Goal: Register for event/course

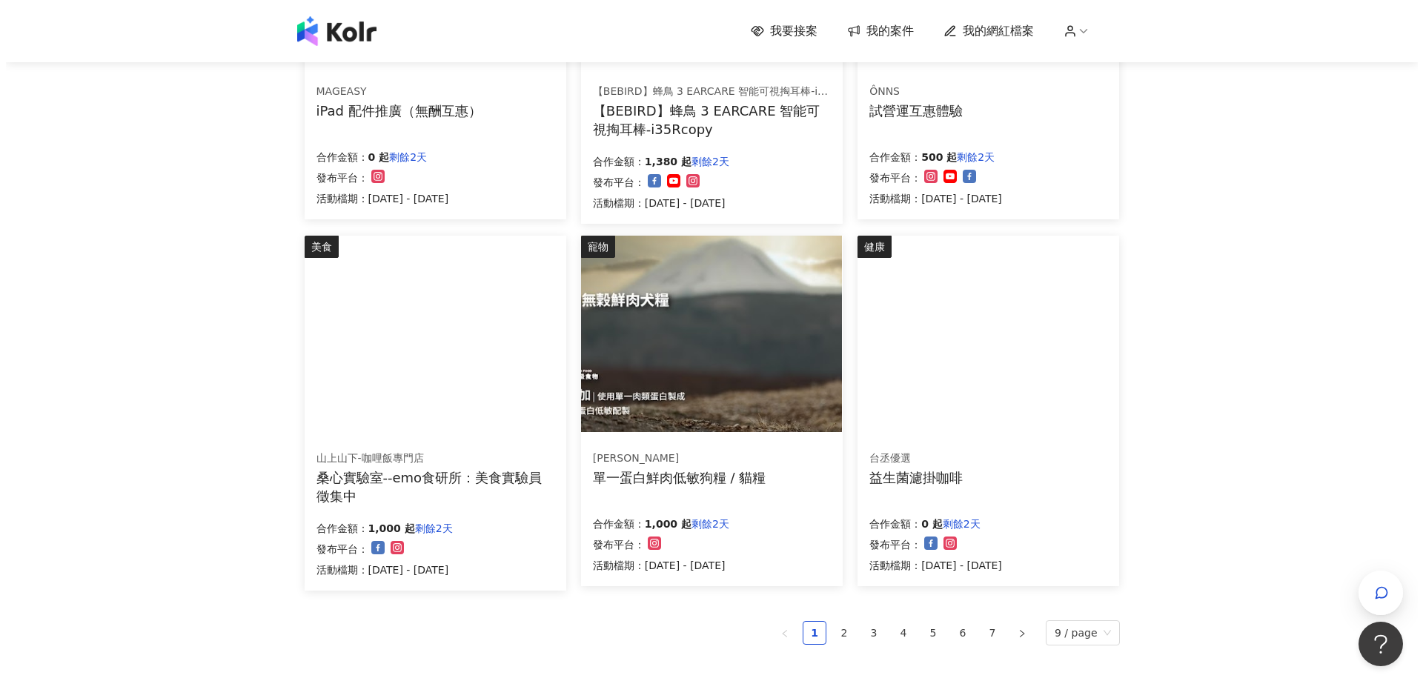
scroll to position [815, 0]
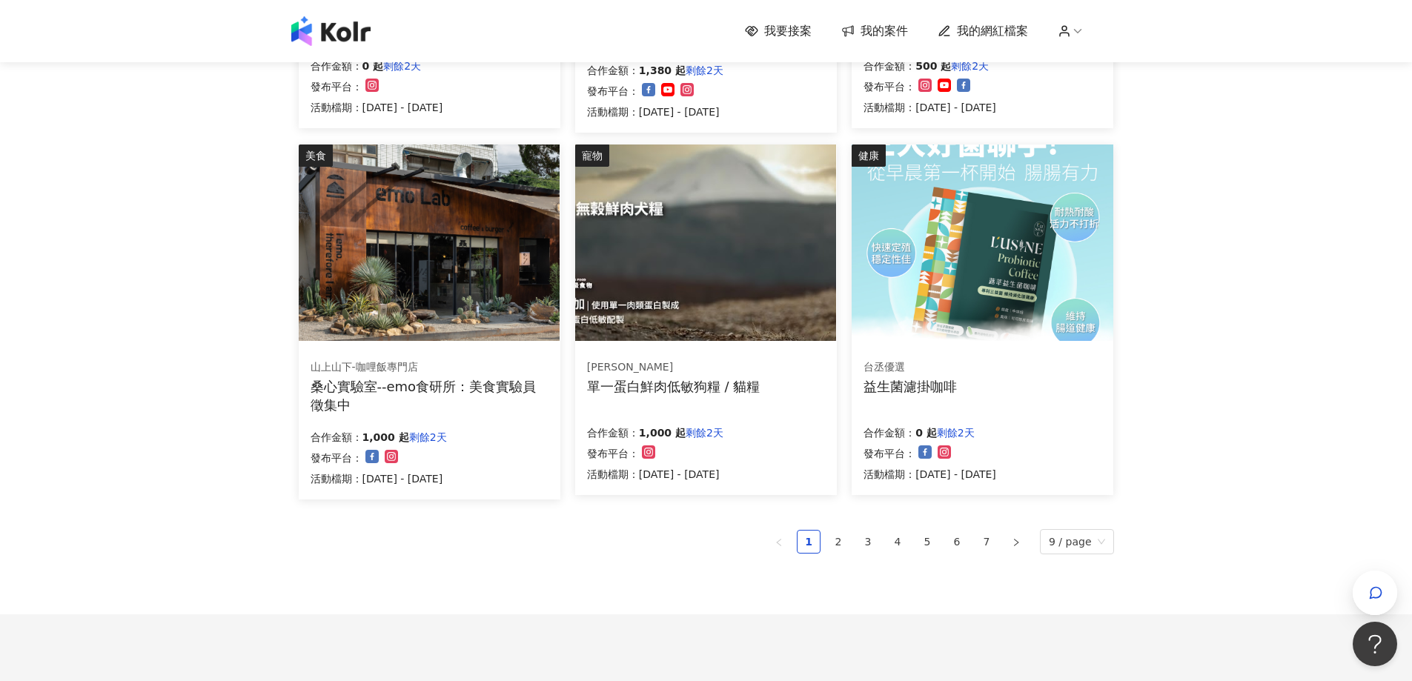
click at [715, 428] on p "剩餘2天" at bounding box center [704, 433] width 38 height 18
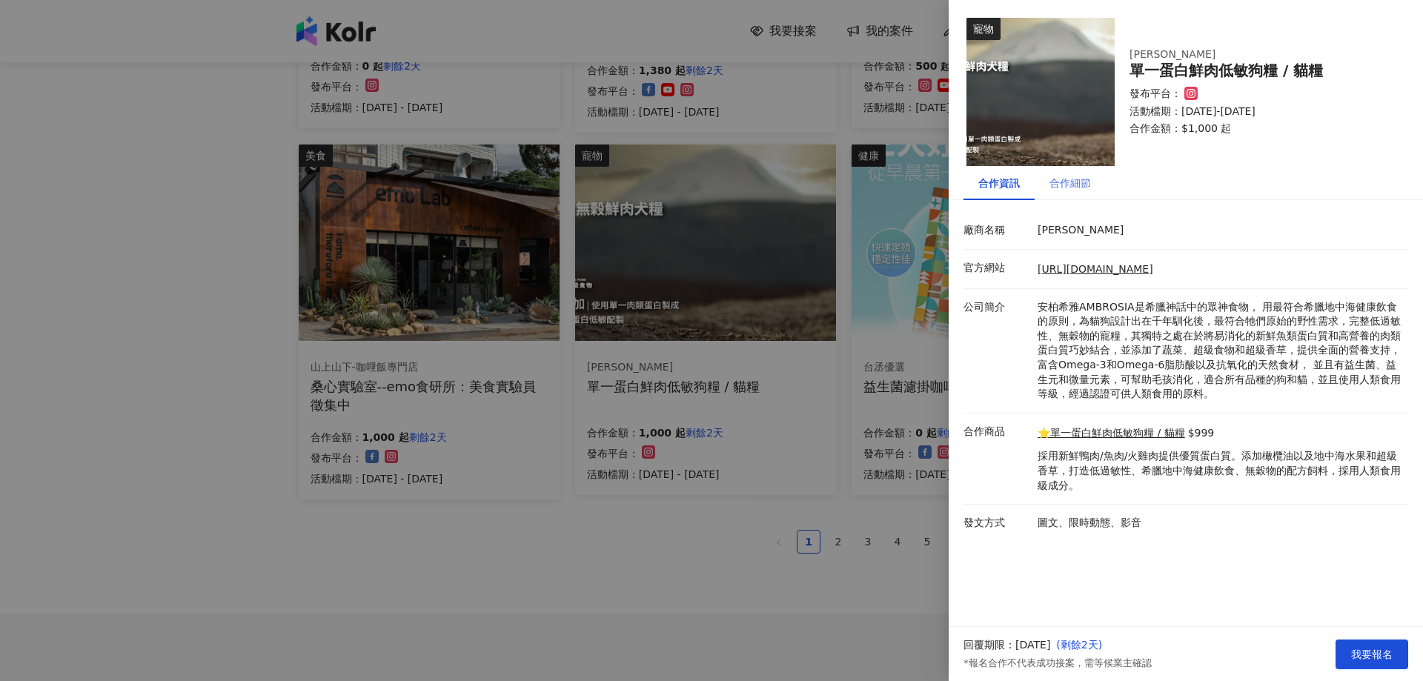
click at [1063, 191] on div "合作細節" at bounding box center [1069, 183] width 71 height 34
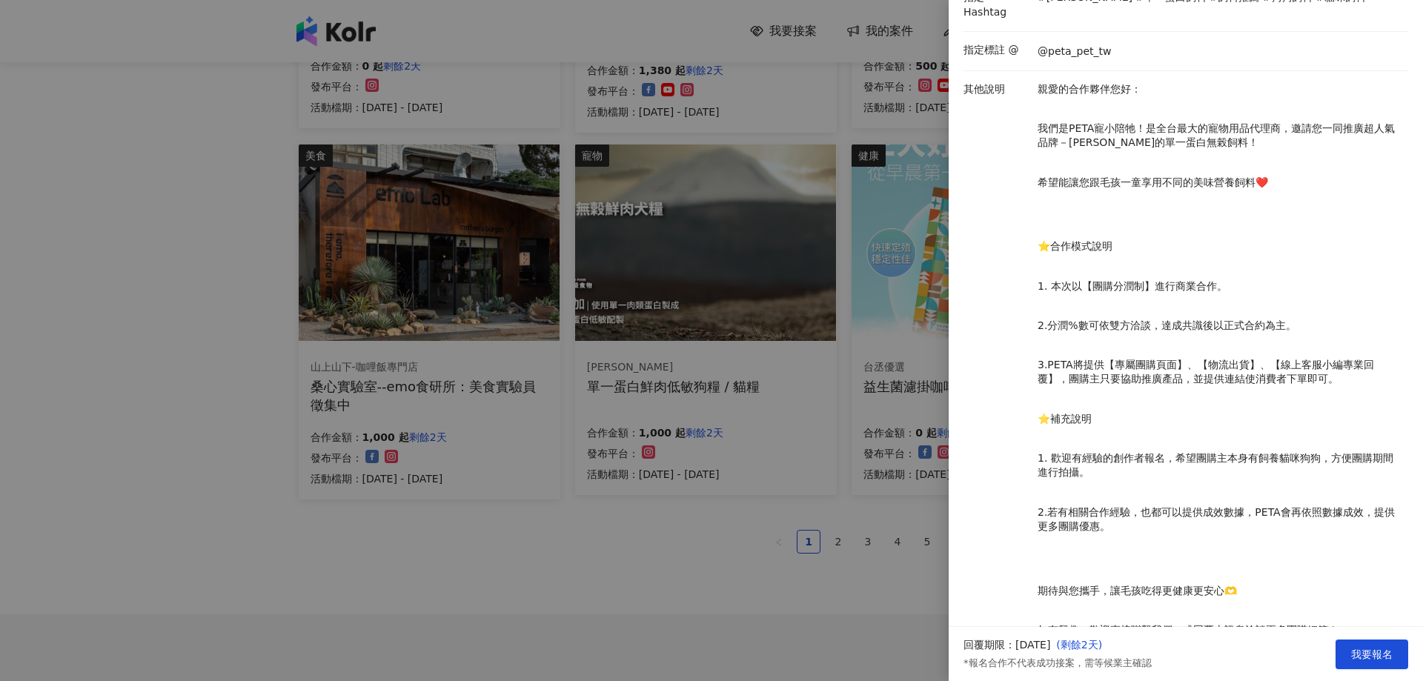
scroll to position [369, 0]
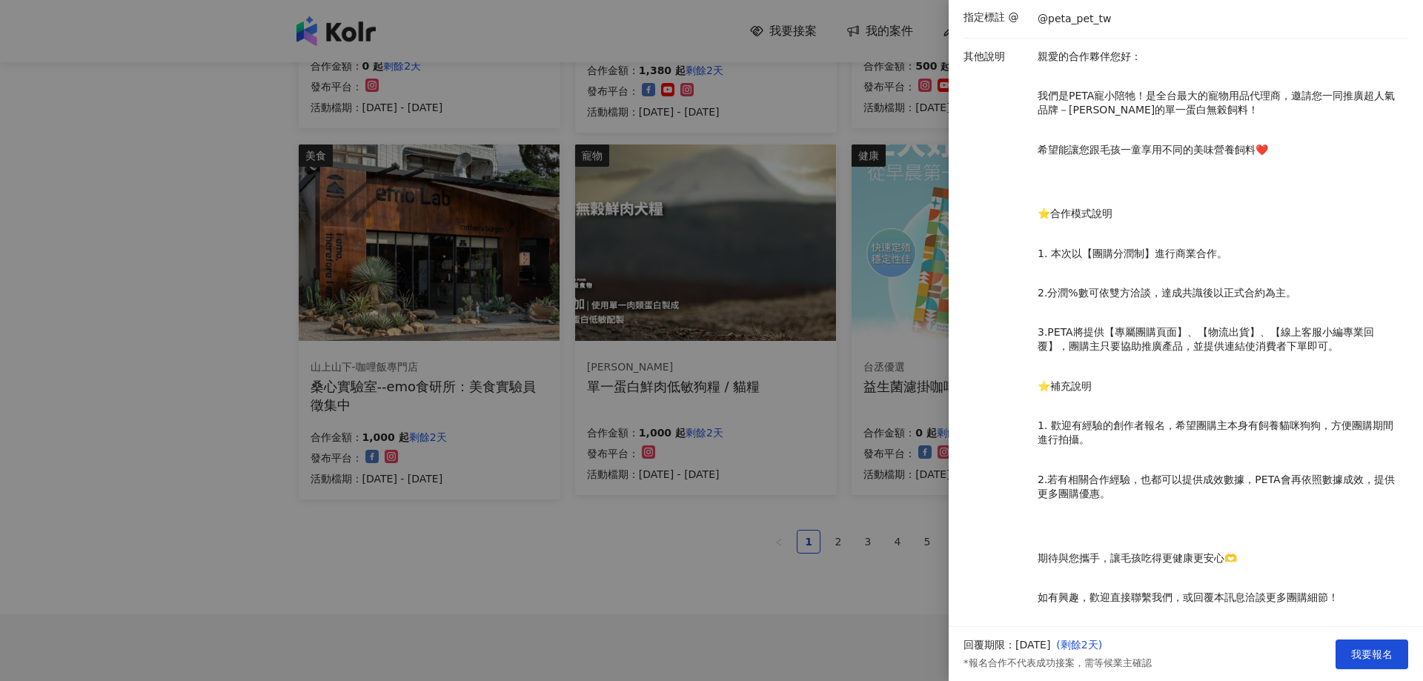
click at [708, 502] on div at bounding box center [711, 340] width 1423 height 681
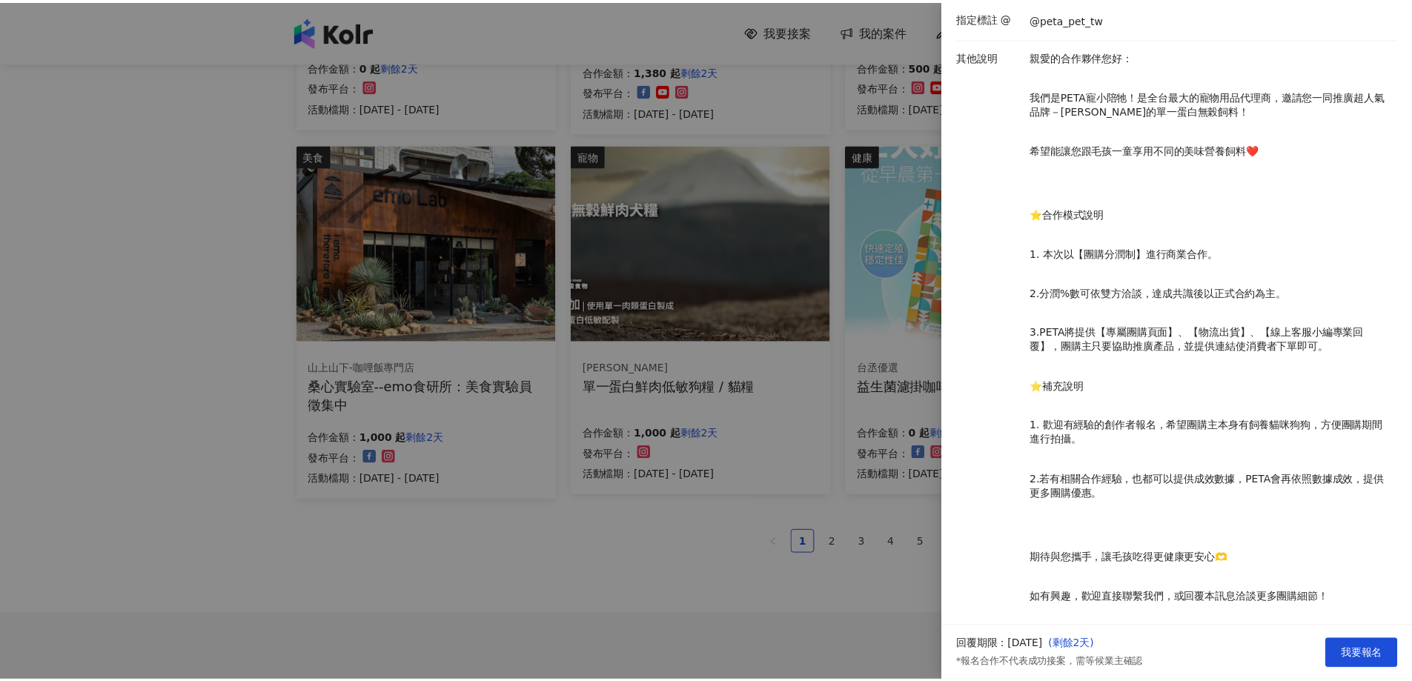
scroll to position [0, 0]
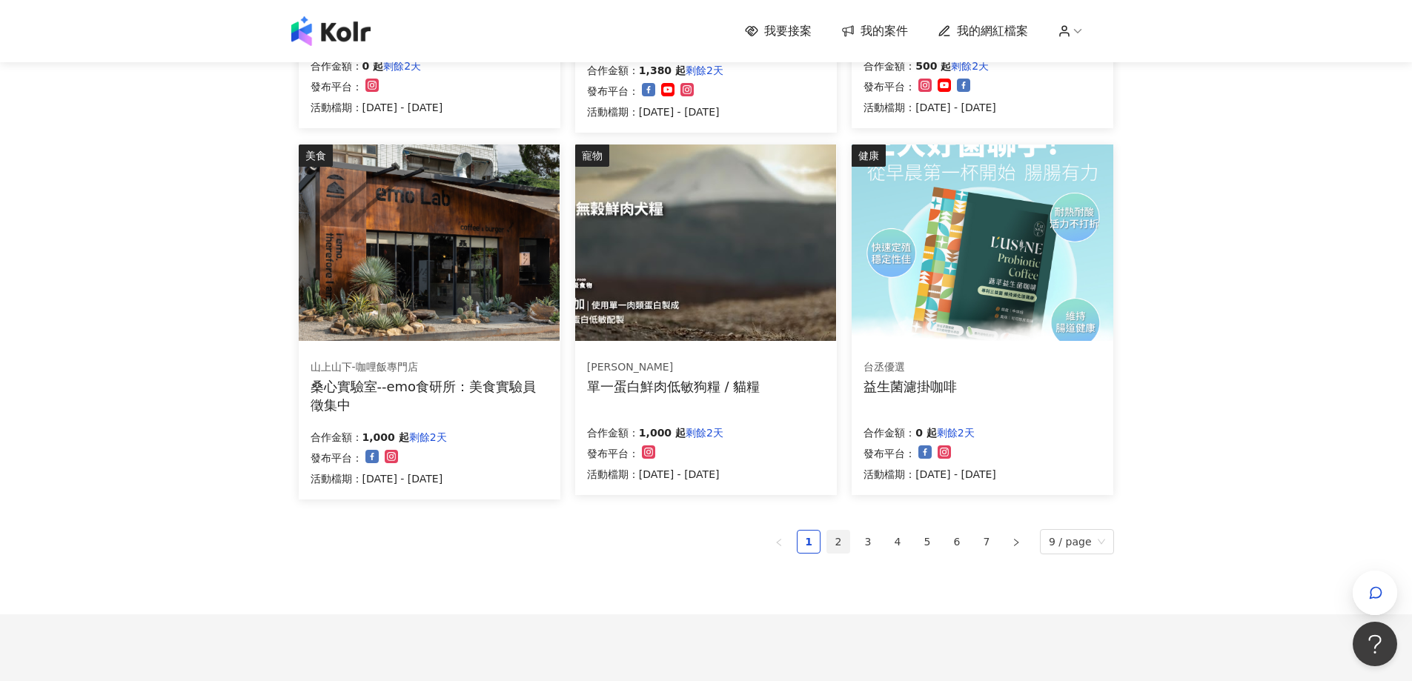
click at [837, 541] on link "2" at bounding box center [838, 542] width 22 height 22
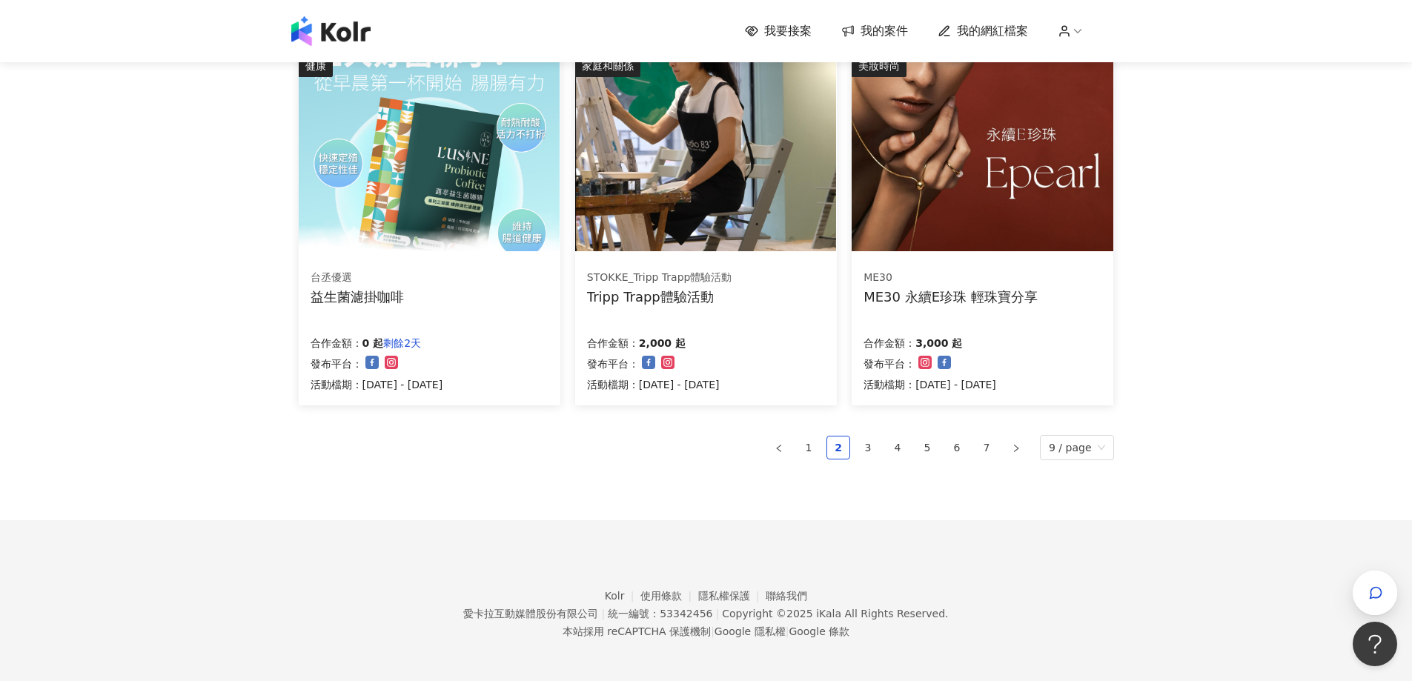
scroll to position [904, 0]
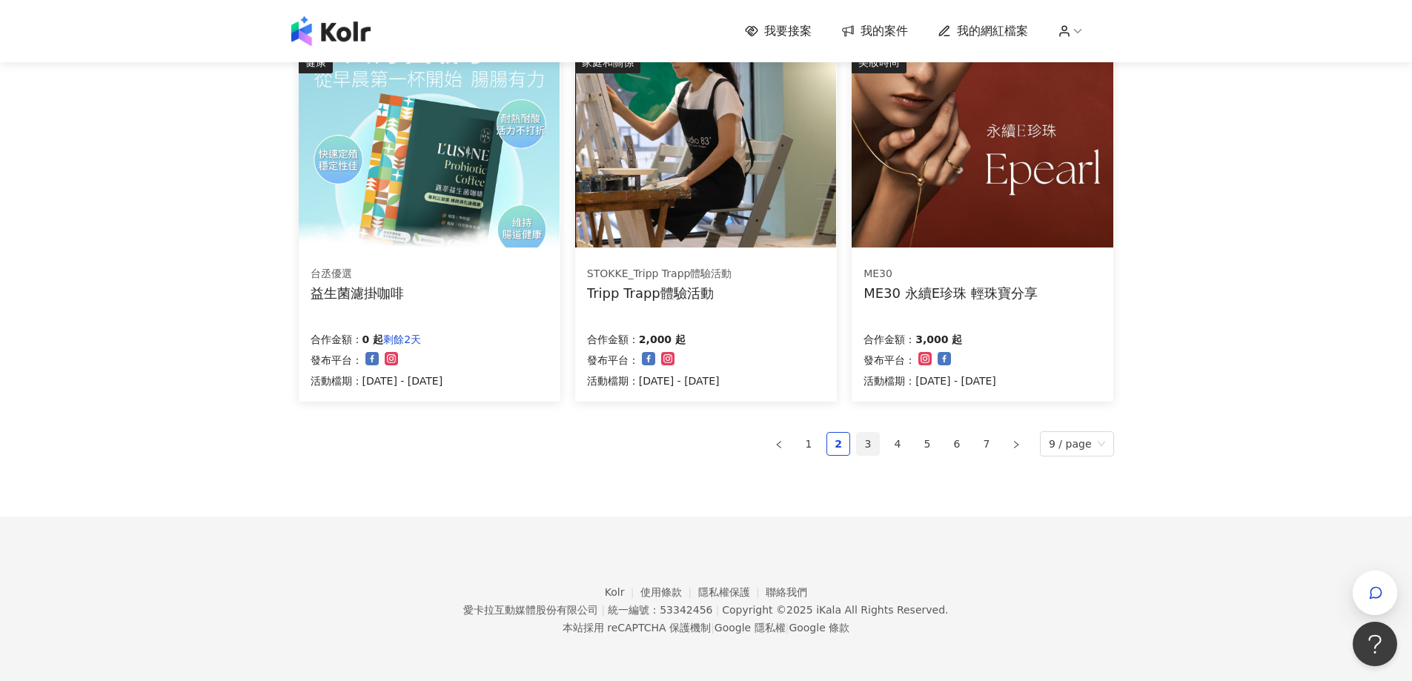
click at [877, 442] on link "3" at bounding box center [868, 444] width 22 height 22
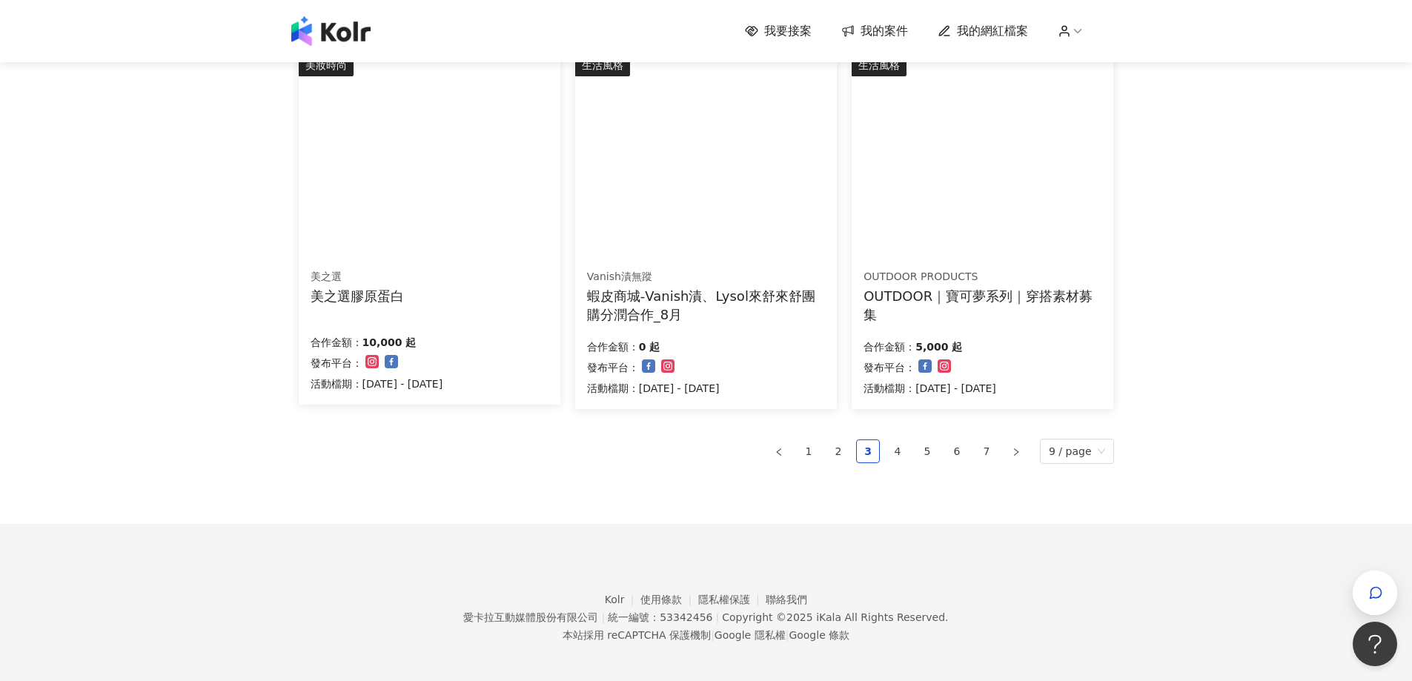
scroll to position [908, 0]
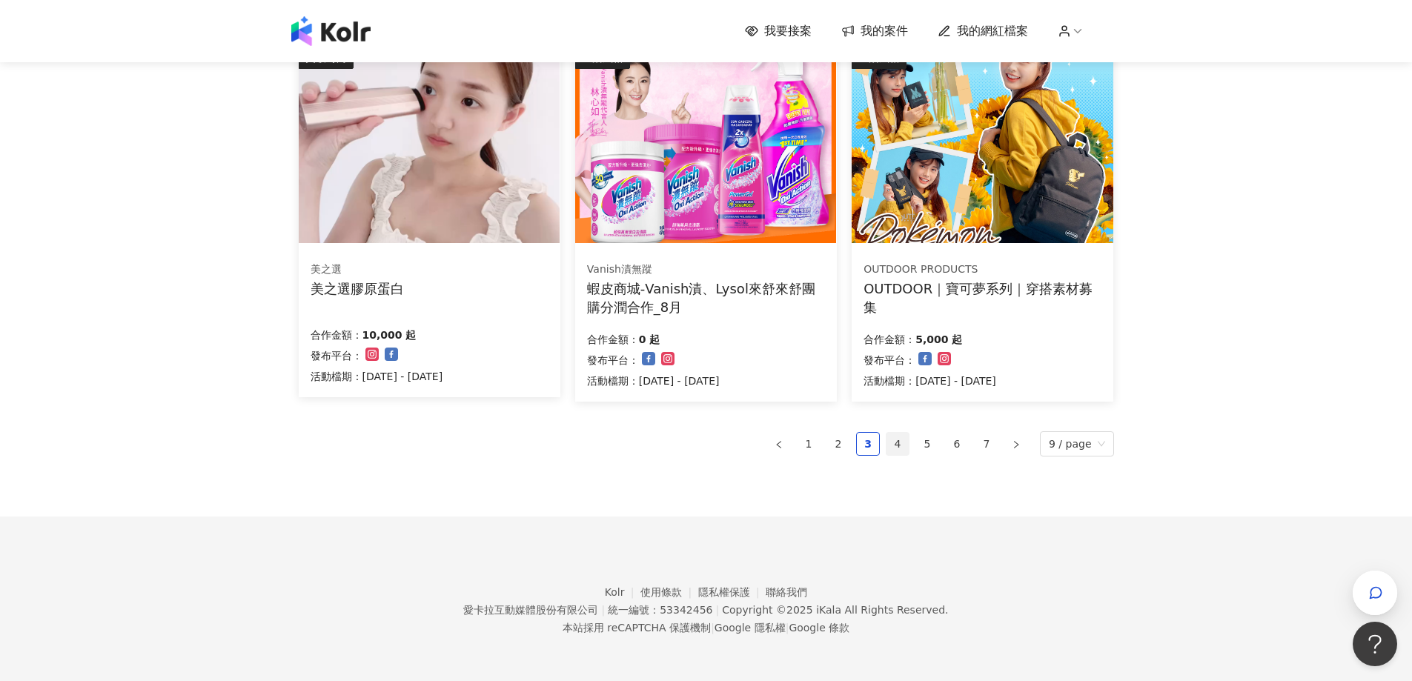
click at [899, 445] on link "4" at bounding box center [897, 444] width 22 height 22
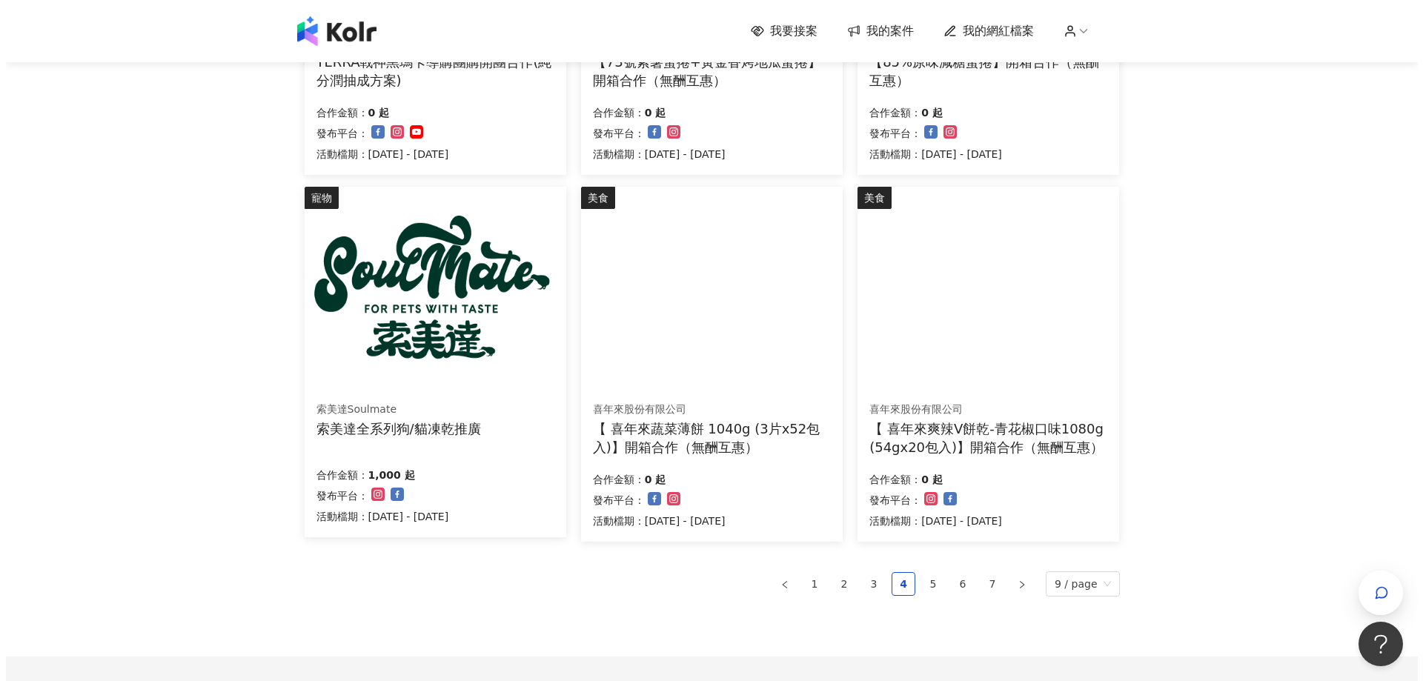
scroll to position [691, 0]
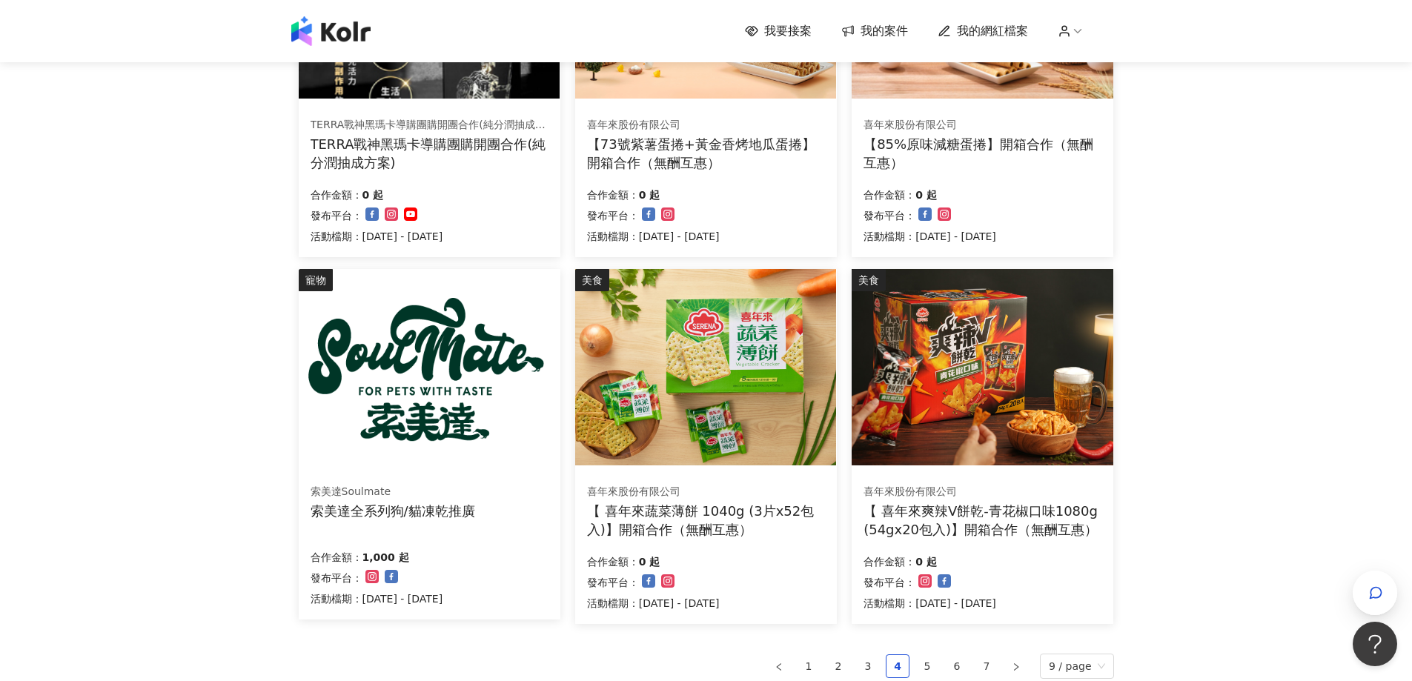
click at [466, 493] on div "索美達Soulmate" at bounding box center [392, 492] width 165 height 15
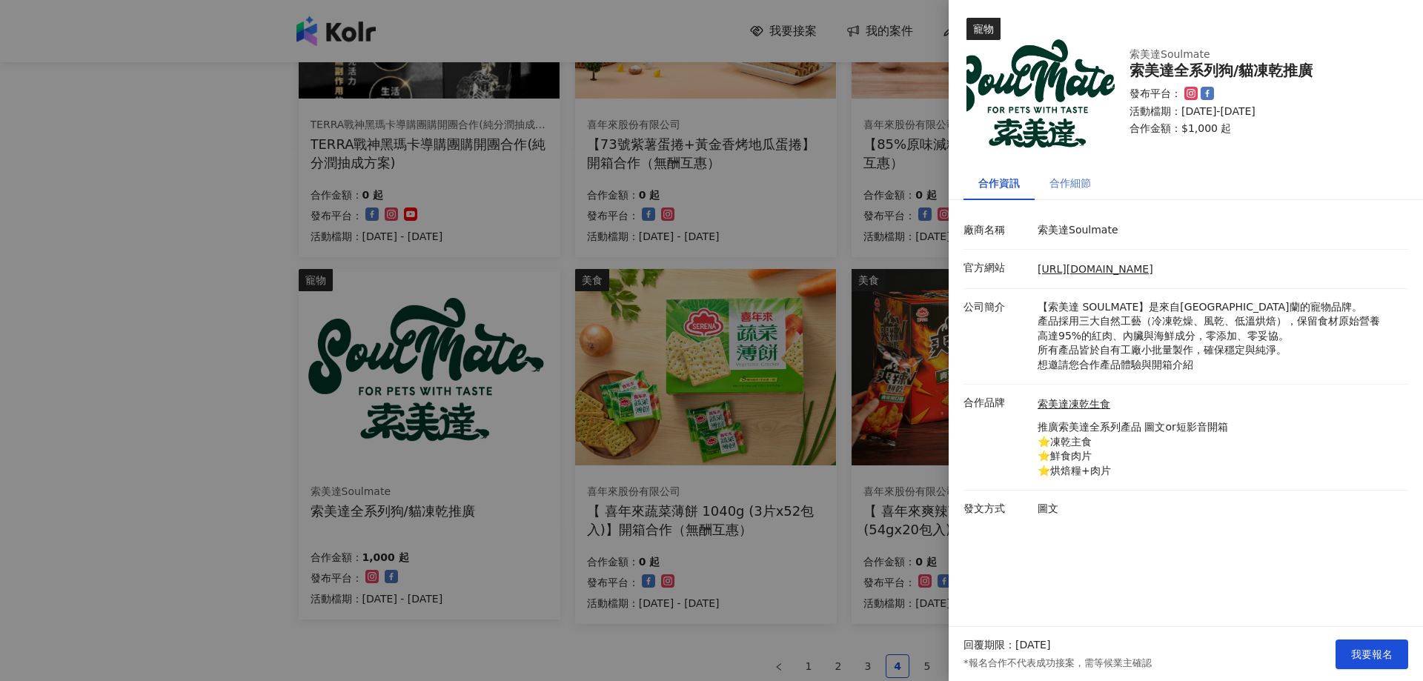
click at [1074, 172] on div "合作細節" at bounding box center [1069, 183] width 71 height 34
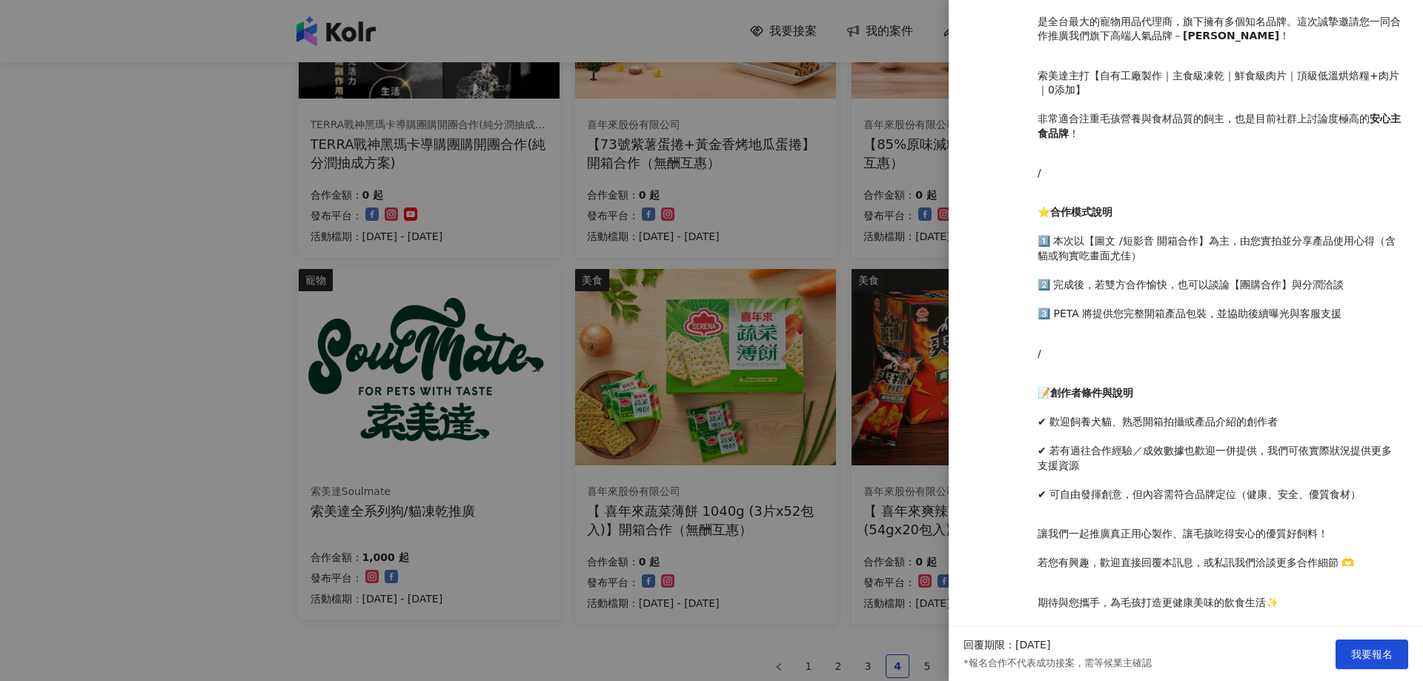
scroll to position [520, 0]
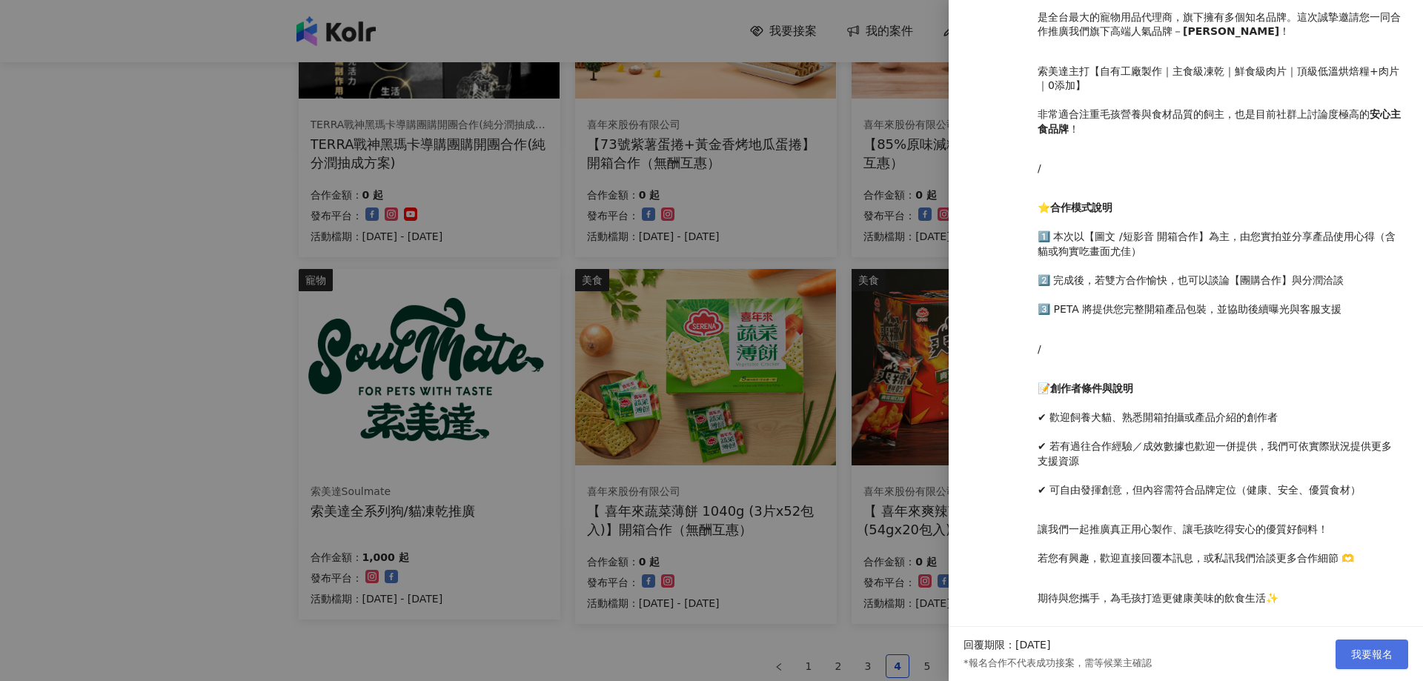
click at [1366, 645] on button "我要報名" at bounding box center [1371, 654] width 73 height 30
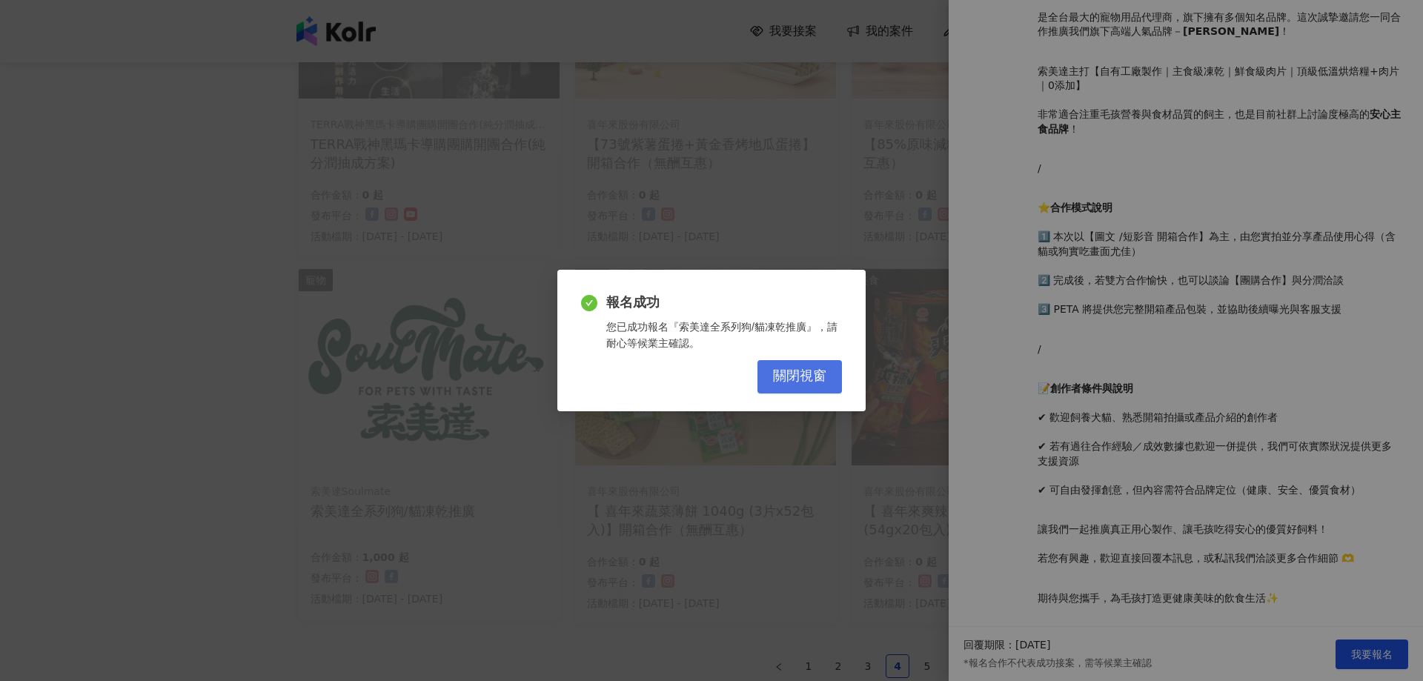
click at [824, 371] on span "關閉視窗" at bounding box center [799, 376] width 53 height 16
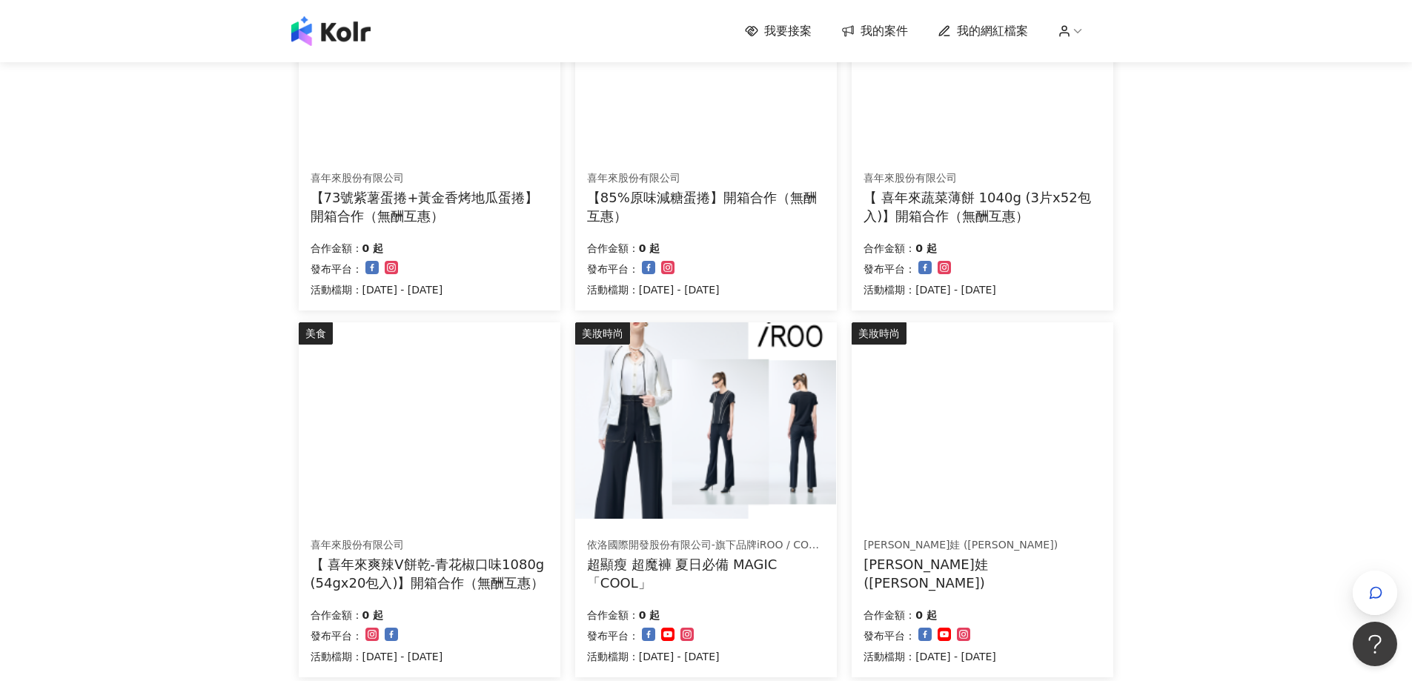
scroll to position [371, 0]
